Goal: Navigation & Orientation: Go to known website

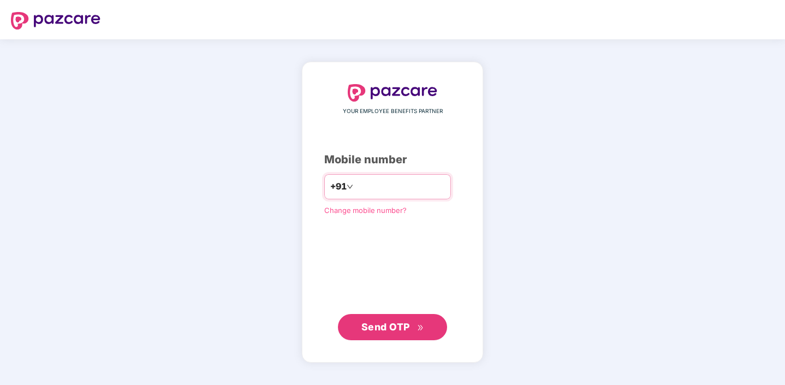
click at [372, 189] on input "number" at bounding box center [399, 186] width 89 height 17
type input "**********"
click at [397, 327] on span "Send OTP" at bounding box center [385, 325] width 49 height 11
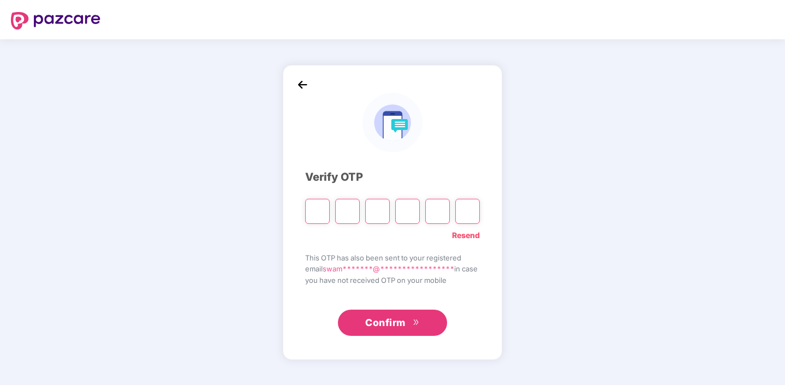
paste input "*"
type input "*"
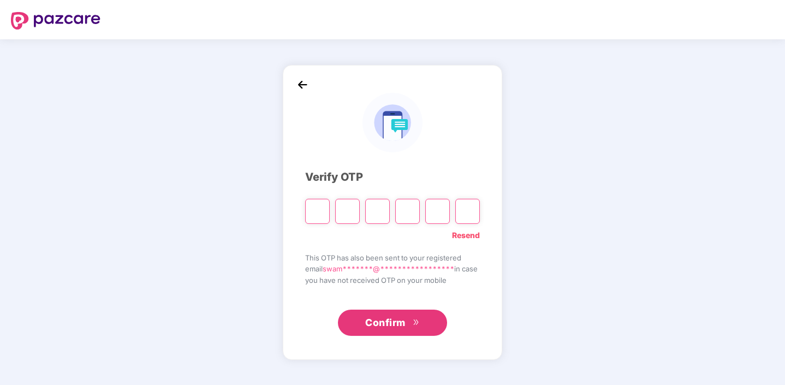
type input "*"
